Goal: Task Accomplishment & Management: Manage account settings

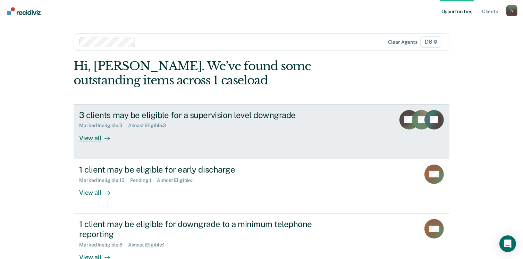
click at [86, 137] on div "View all" at bounding box center [98, 135] width 39 height 14
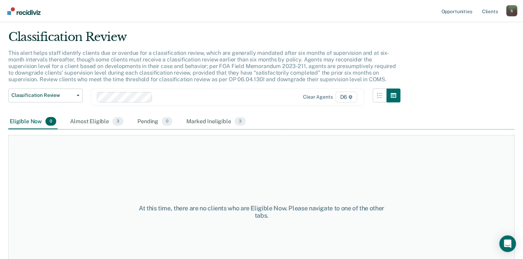
scroll to position [35, 0]
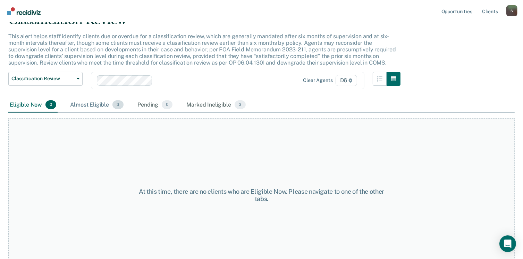
click at [96, 103] on div "Almost Eligible 3" at bounding box center [97, 104] width 56 height 15
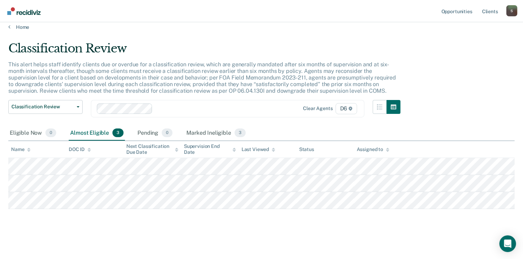
scroll to position [6, 0]
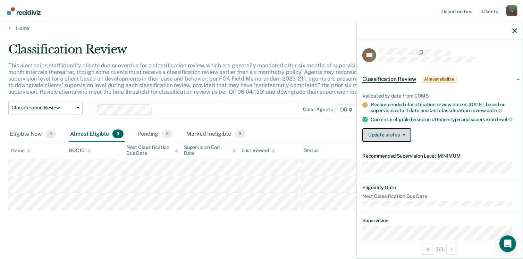
click at [387, 141] on button "Update status" at bounding box center [386, 135] width 49 height 14
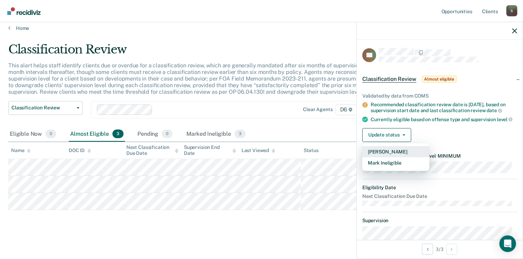
click at [390, 156] on button "[PERSON_NAME]" at bounding box center [395, 151] width 67 height 11
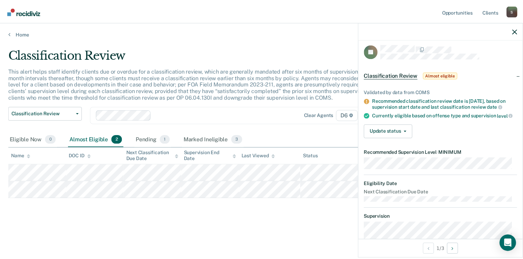
scroll to position [0, 0]
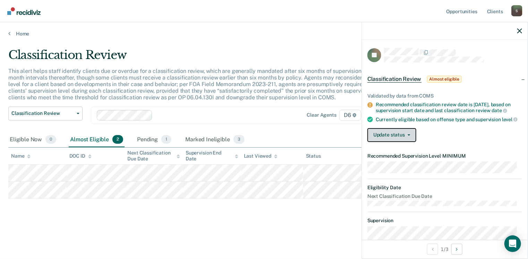
click at [394, 138] on button "Update status" at bounding box center [391, 135] width 49 height 14
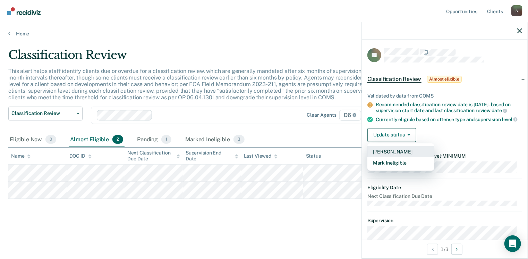
click at [394, 154] on button "[PERSON_NAME]" at bounding box center [400, 151] width 67 height 11
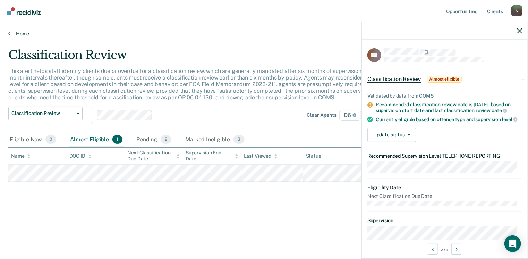
click at [19, 32] on link "Home" at bounding box center [263, 34] width 511 height 6
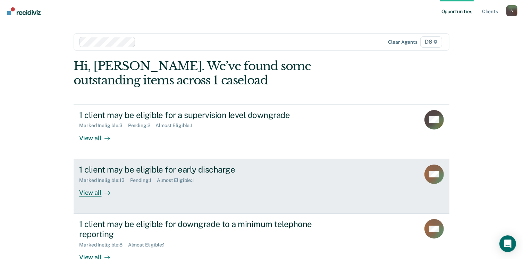
click at [93, 192] on div "View all" at bounding box center [98, 190] width 39 height 14
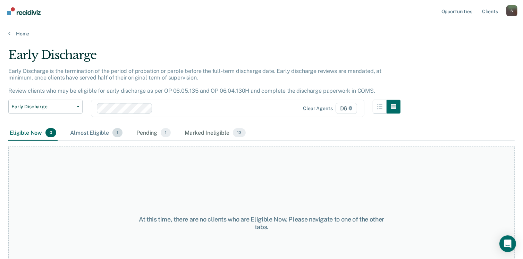
click at [96, 131] on div "Almost Eligible 1" at bounding box center [96, 132] width 55 height 15
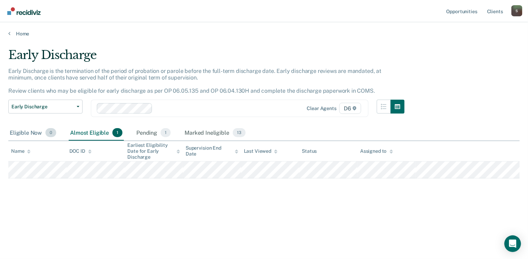
click at [26, 132] on div "Eligible Now 0" at bounding box center [32, 132] width 49 height 15
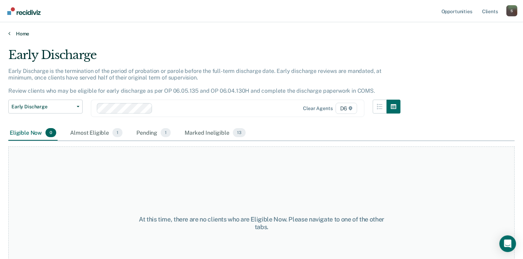
click at [24, 34] on link "Home" at bounding box center [261, 34] width 506 height 6
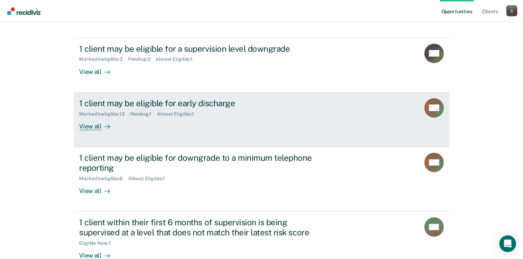
scroll to position [69, 0]
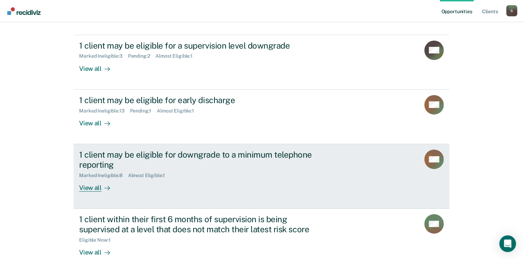
click at [94, 187] on div "View all" at bounding box center [98, 185] width 39 height 14
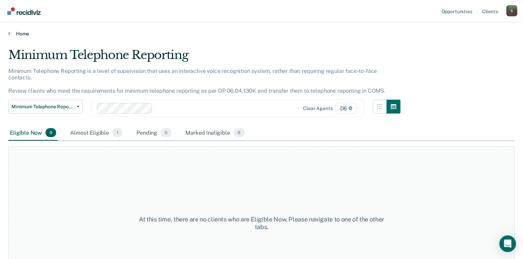
click at [20, 33] on link "Home" at bounding box center [261, 34] width 506 height 6
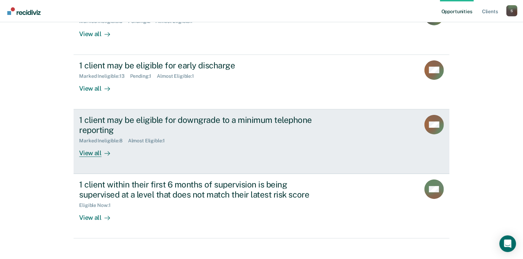
scroll to position [111, 0]
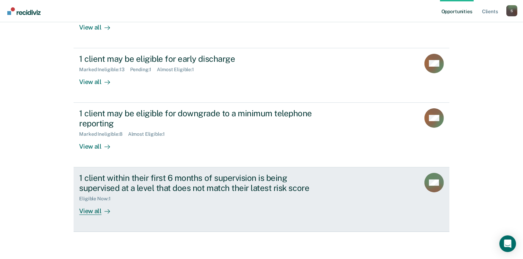
click at [94, 209] on div "View all" at bounding box center [98, 208] width 39 height 14
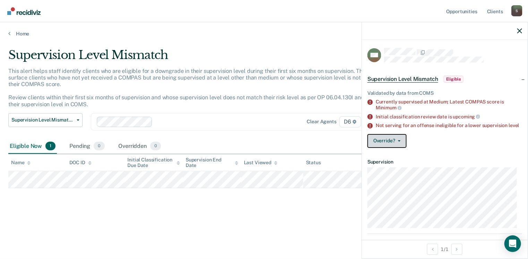
click at [382, 147] on button "Override?" at bounding box center [386, 141] width 39 height 14
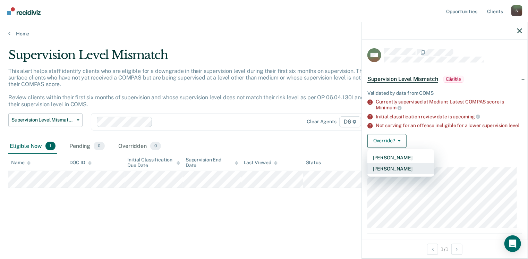
click at [399, 172] on button "[PERSON_NAME]" at bounding box center [400, 168] width 67 height 11
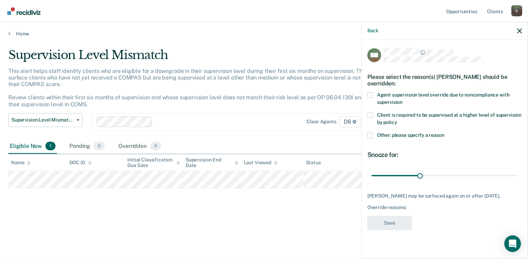
click at [371, 133] on span at bounding box center [370, 136] width 6 height 6
click at [444, 133] on input "Other: please specify a reason" at bounding box center [444, 133] width 0 height 0
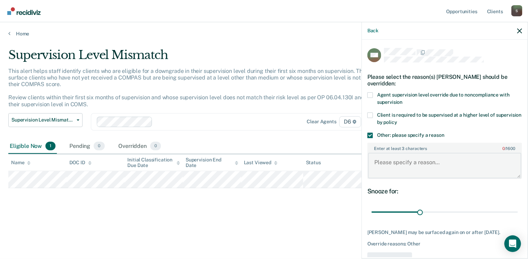
click at [408, 163] on textarea "Enter at least 3 characters 0 / 1600" at bounding box center [444, 166] width 153 height 26
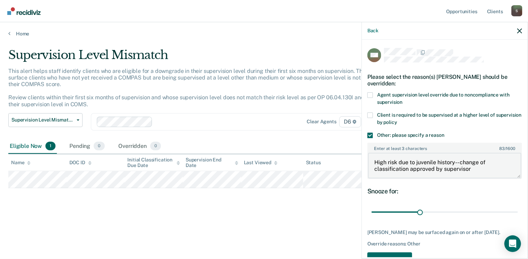
click at [476, 168] on textarea "High risk due to juvenile history-- change of classification approved by superv…" at bounding box center [444, 166] width 153 height 26
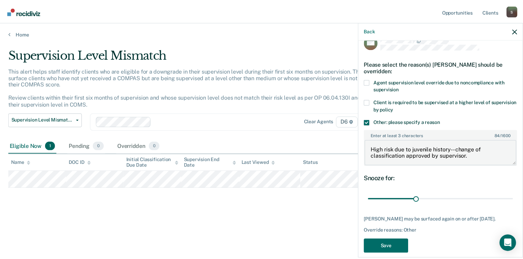
scroll to position [20, 0]
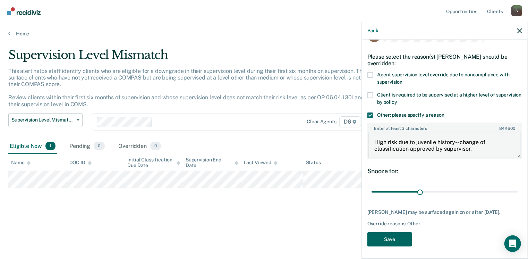
type textarea "High risk due to juvenile history-- change of classification approved by superv…"
click at [399, 236] on button "Save" at bounding box center [389, 239] width 45 height 14
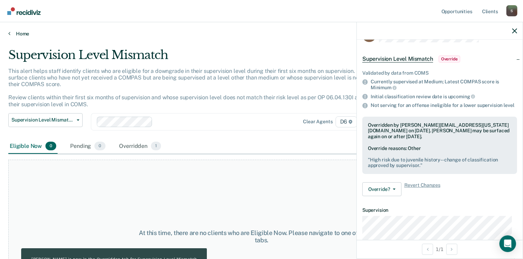
click at [22, 32] on link "Home" at bounding box center [261, 34] width 506 height 6
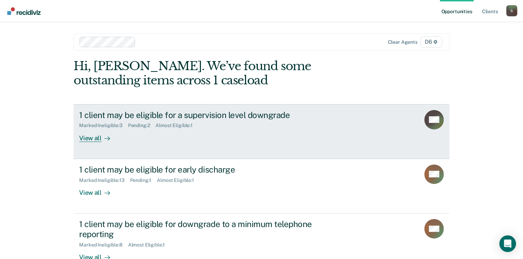
click at [109, 113] on div "1 client may be eligible for a supervision level downgrade" at bounding box center [201, 115] width 244 height 10
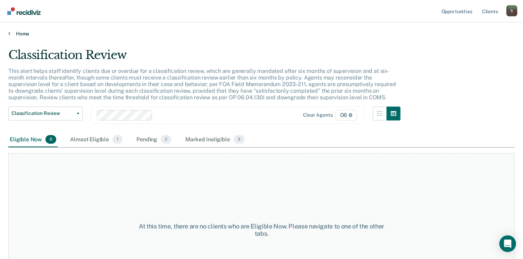
click at [19, 32] on link "Home" at bounding box center [261, 34] width 506 height 6
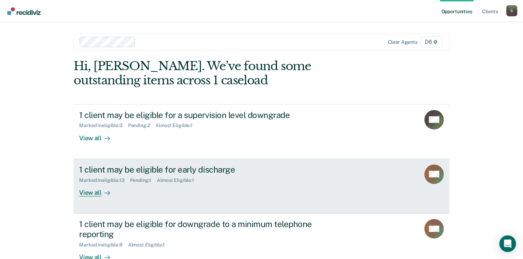
click at [100, 169] on div "1 client may be eligible for early discharge" at bounding box center [201, 169] width 244 height 10
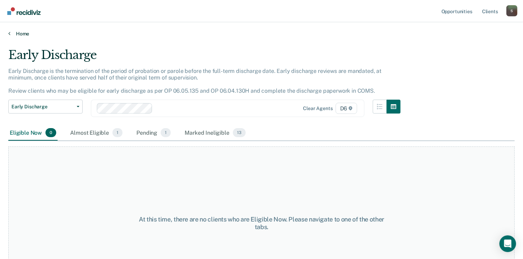
click at [17, 32] on link "Home" at bounding box center [261, 34] width 506 height 6
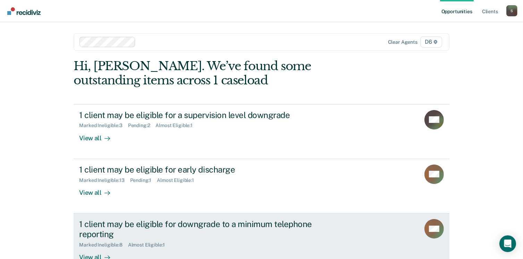
click at [87, 224] on div "1 client may be eligible for downgrade to a minimum telephone reporting" at bounding box center [201, 229] width 244 height 20
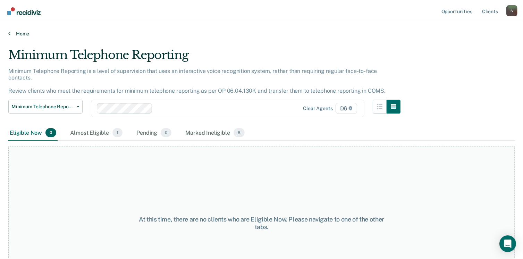
click at [19, 33] on link "Home" at bounding box center [261, 34] width 506 height 6
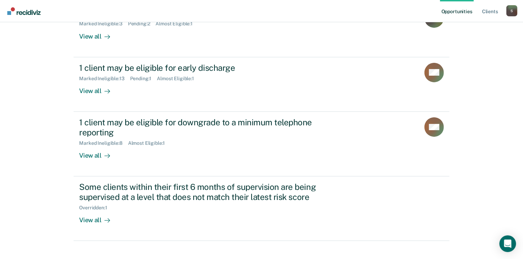
scroll to position [111, 0]
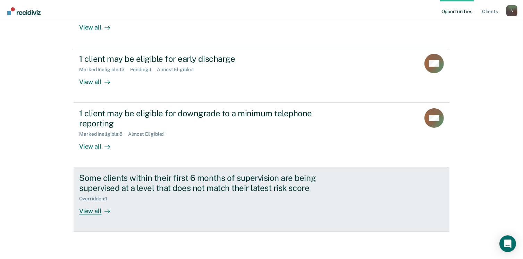
click at [97, 179] on div "Some clients within their first 6 months of supervision are being supervised at…" at bounding box center [201, 183] width 244 height 20
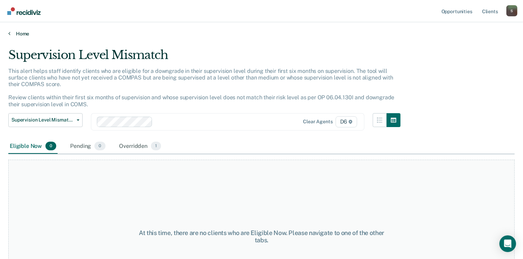
click at [25, 35] on link "Home" at bounding box center [261, 34] width 506 height 6
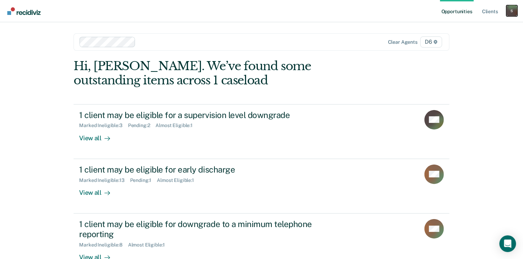
click at [510, 12] on div "S" at bounding box center [511, 10] width 11 height 11
click at [469, 44] on link "Log Out" at bounding box center [484, 46] width 56 height 6
